Goal: Use online tool/utility

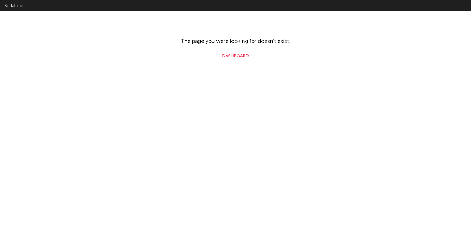
click at [231, 57] on link "Dashboard" at bounding box center [235, 56] width 27 height 7
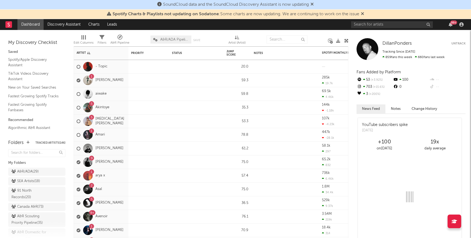
click at [363, 14] on icon at bounding box center [362, 13] width 3 height 4
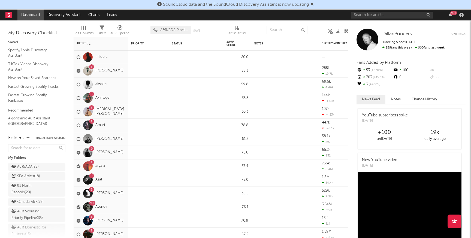
click at [313, 4] on icon at bounding box center [311, 4] width 3 height 4
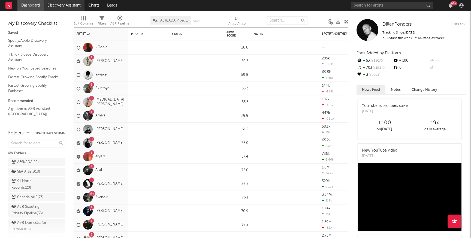
click at [64, 6] on link "Discovery Assistant" at bounding box center [64, 5] width 41 height 11
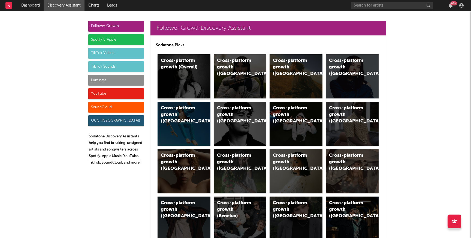
click at [185, 78] on div "Cross-platform growth (Overall)" at bounding box center [184, 76] width 53 height 44
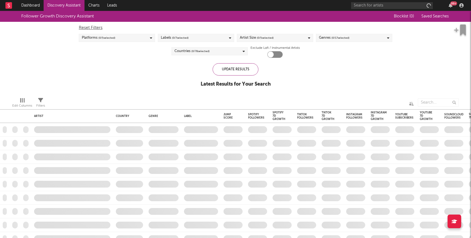
checkbox input "true"
